Goal: Task Accomplishment & Management: Complete application form

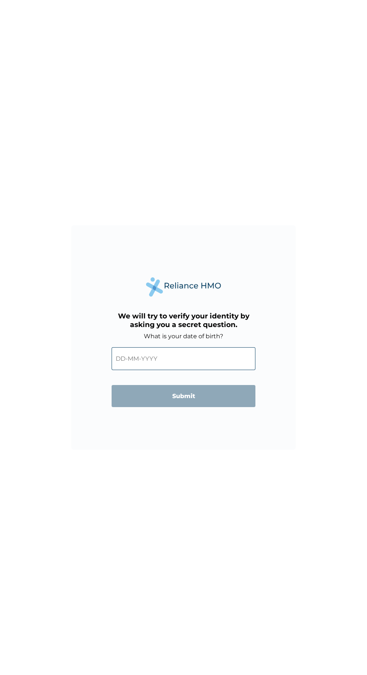
click at [203, 357] on input "text" at bounding box center [184, 358] width 144 height 23
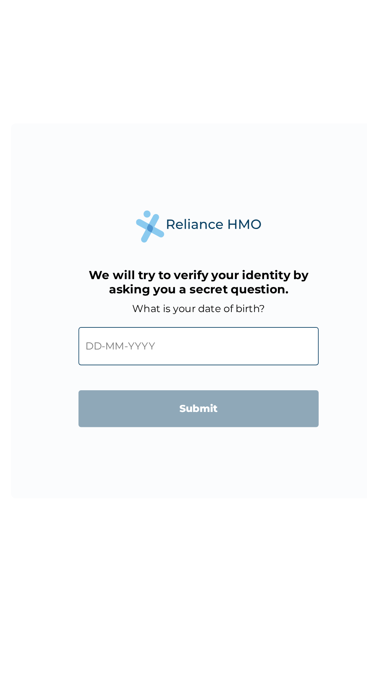
click at [126, 355] on input "text" at bounding box center [184, 358] width 144 height 23
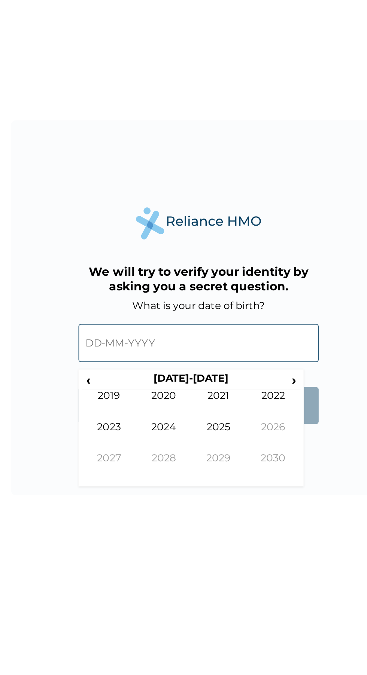
click at [118, 383] on span "‹" at bounding box center [117, 380] width 8 height 9
click at [118, 381] on span "‹" at bounding box center [117, 380] width 8 height 9
click at [115, 380] on span "‹" at bounding box center [117, 380] width 8 height 9
click at [126, 410] on td "1993" at bounding box center [129, 414] width 33 height 19
click at [192, 412] on td "[DATE]" at bounding box center [195, 414] width 33 height 19
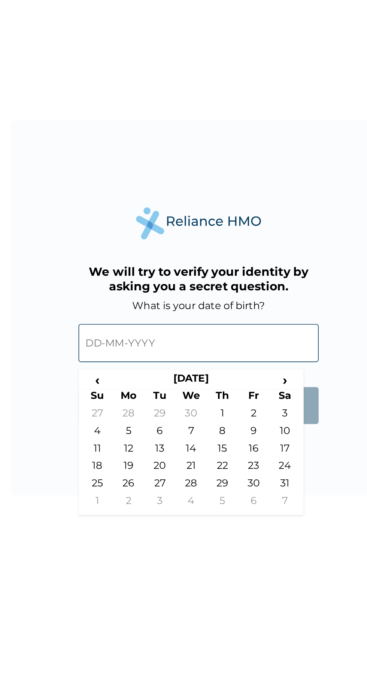
click at [218, 435] on td "23" at bounding box center [216, 434] width 19 height 10
type input "[DATE]"
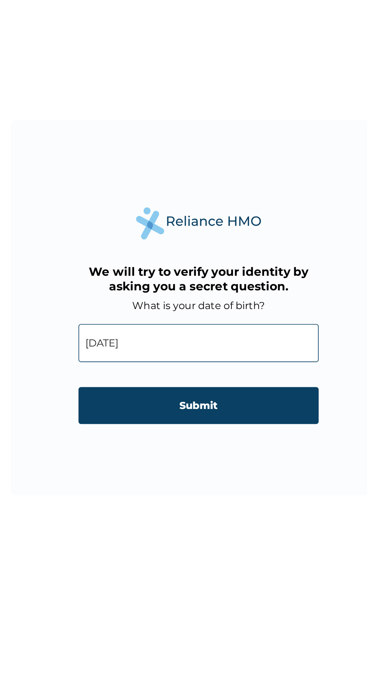
click at [217, 398] on input "Submit" at bounding box center [184, 396] width 144 height 22
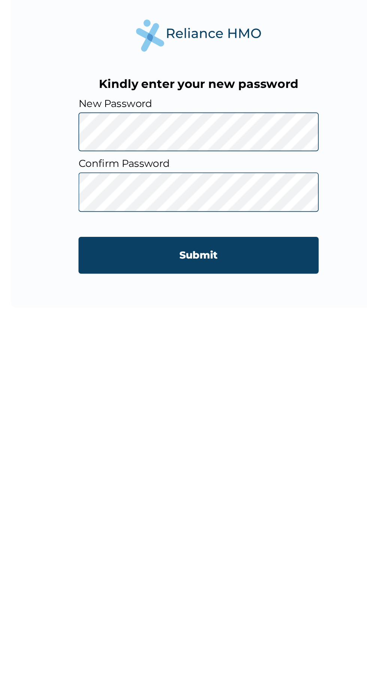
click at [126, 417] on input "Submit" at bounding box center [184, 419] width 144 height 22
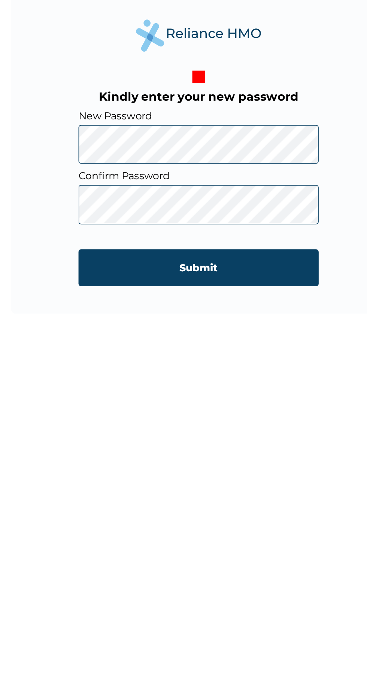
click at [125, 420] on input "Submit" at bounding box center [184, 422] width 144 height 22
click at [138, 419] on input "Submit" at bounding box center [184, 422] width 144 height 22
click at [127, 421] on input "Submit" at bounding box center [184, 422] width 144 height 22
